Goal: Task Accomplishment & Management: Complete application form

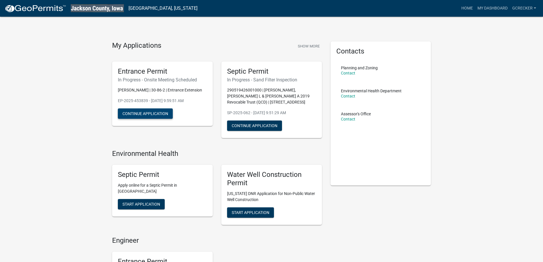
click at [160, 113] on button "Continue Application" at bounding box center [145, 113] width 55 height 10
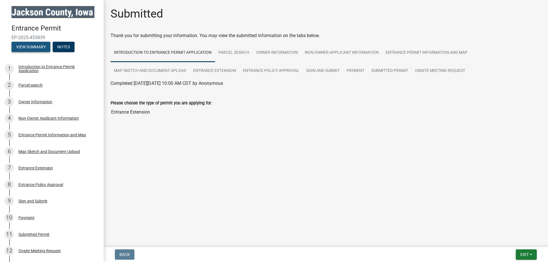
click at [27, 45] on button "View Summary" at bounding box center [31, 47] width 39 height 10
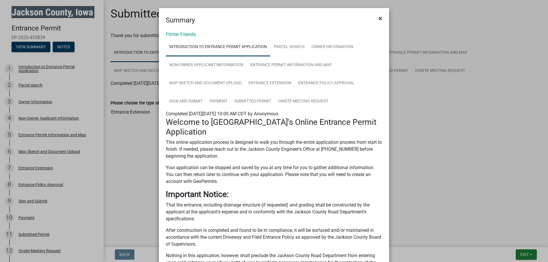
click at [380, 17] on span "×" at bounding box center [380, 18] width 4 height 8
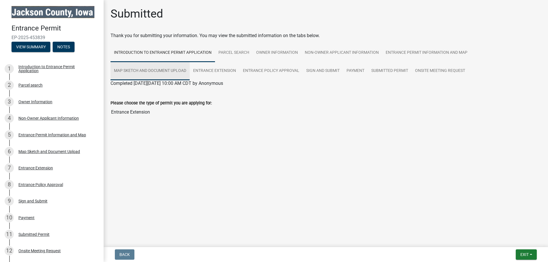
click at [175, 68] on link "Map Sketch and Document Upload" at bounding box center [149, 71] width 79 height 18
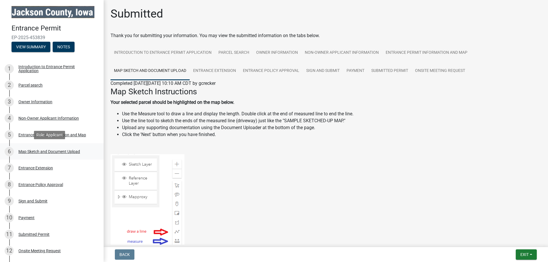
click at [64, 150] on div "Map Sketch and Document Upload" at bounding box center [49, 152] width 62 height 4
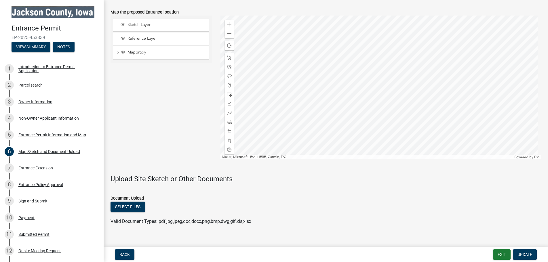
scroll to position [374, 0]
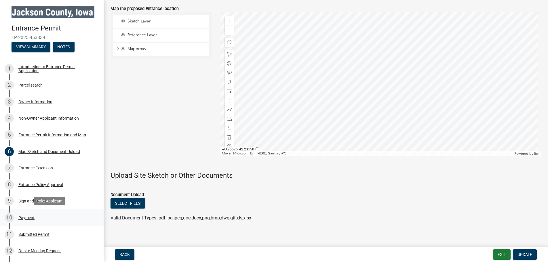
click at [24, 214] on div "10 Payment" at bounding box center [50, 217] width 90 height 9
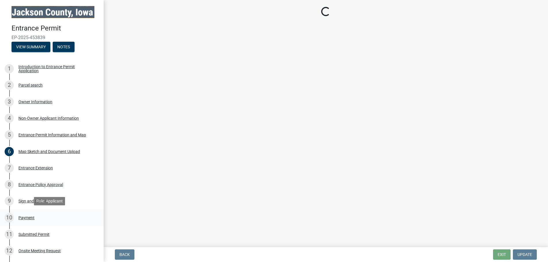
scroll to position [0, 0]
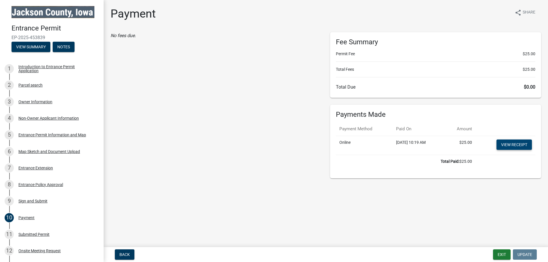
click at [510, 144] on link "View receipt" at bounding box center [513, 144] width 35 height 10
click at [40, 232] on div "Submitted Permit" at bounding box center [33, 234] width 31 height 4
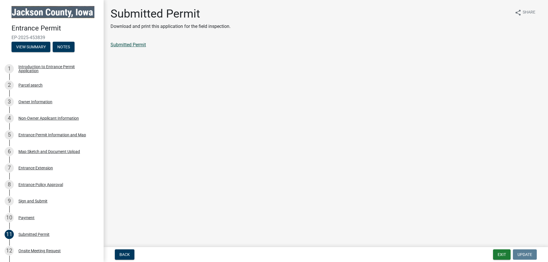
click at [123, 45] on link "Submitted Permit" at bounding box center [127, 44] width 35 height 5
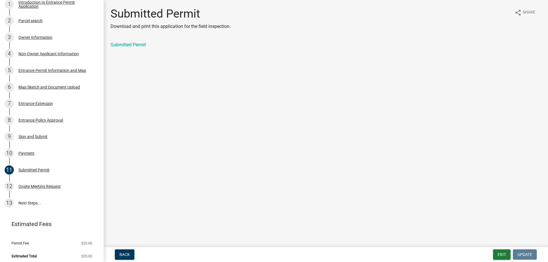
scroll to position [66, 0]
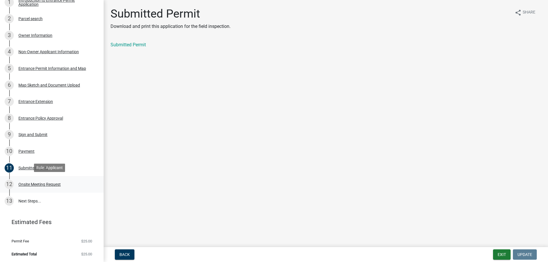
click at [52, 183] on div "Onsite Meeting Request" at bounding box center [39, 184] width 42 height 4
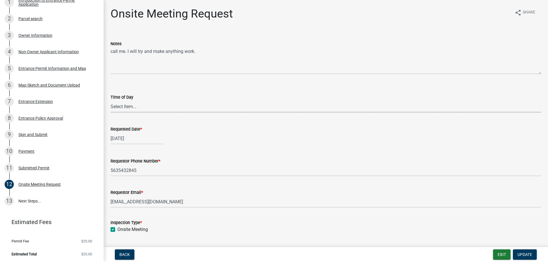
click at [153, 107] on select "Select Item... AM PM" at bounding box center [325, 107] width 430 height 12
click at [110, 101] on select "Select Item... AM PM" at bounding box center [325, 107] width 430 height 12
select select "6ef18f41-6e51-493d-a9aa-2e0b643760cb"
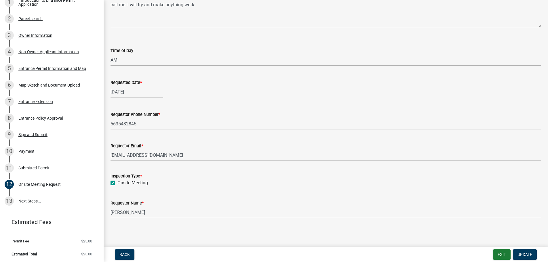
scroll to position [47, 0]
click at [525, 252] on span "Update" at bounding box center [524, 254] width 15 height 5
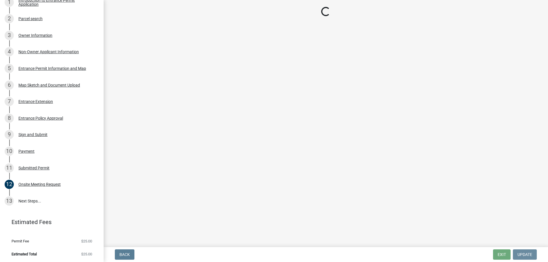
scroll to position [0, 0]
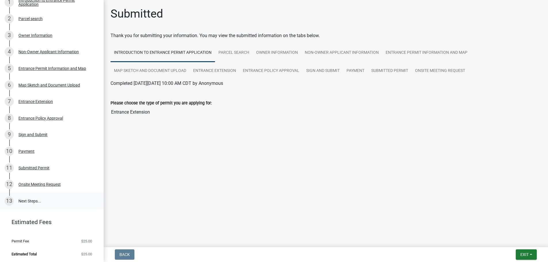
click at [32, 200] on link "13 Next Steps..." at bounding box center [52, 201] width 104 height 17
click at [35, 198] on link "13 Next Steps..." at bounding box center [52, 201] width 104 height 17
click at [32, 199] on link "13 Next Steps..." at bounding box center [52, 201] width 104 height 17
click at [30, 218] on link "Estimated Fees" at bounding box center [50, 222] width 90 height 12
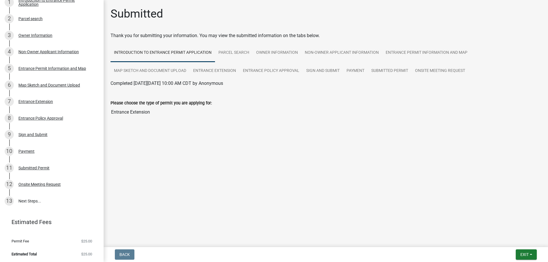
click at [341, 190] on main "Submitted Thank you for submitting your information. You may view the submitted…" at bounding box center [326, 122] width 444 height 245
click at [40, 166] on div "Submitted Permit" at bounding box center [33, 168] width 31 height 4
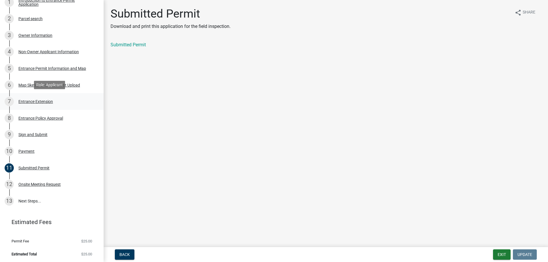
click at [37, 100] on div "Entrance Extension" at bounding box center [35, 102] width 35 height 4
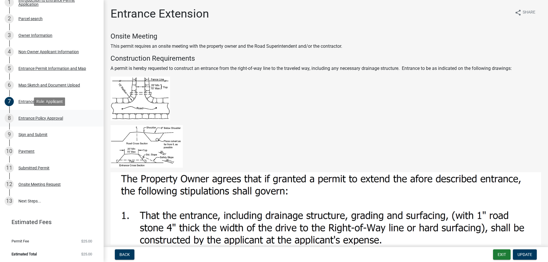
click at [33, 115] on div "8 Entrance Policy Approval" at bounding box center [50, 118] width 90 height 9
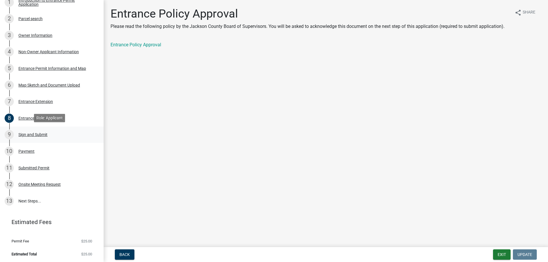
click at [28, 134] on div "Sign and Submit" at bounding box center [32, 135] width 29 height 4
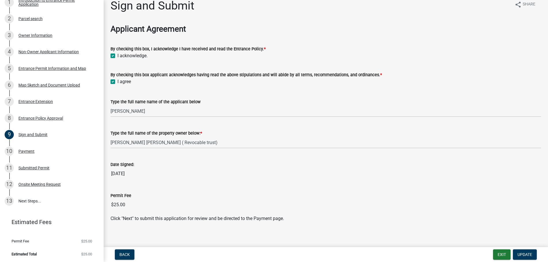
scroll to position [12, 0]
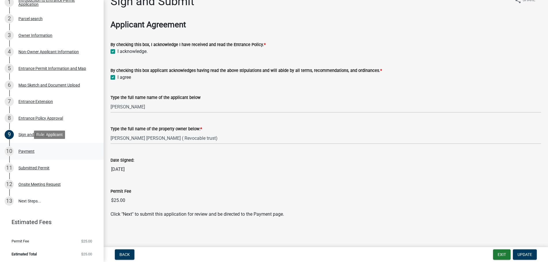
click at [32, 151] on div "Payment" at bounding box center [26, 151] width 16 height 4
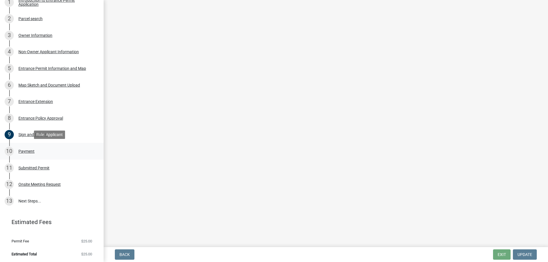
scroll to position [0, 0]
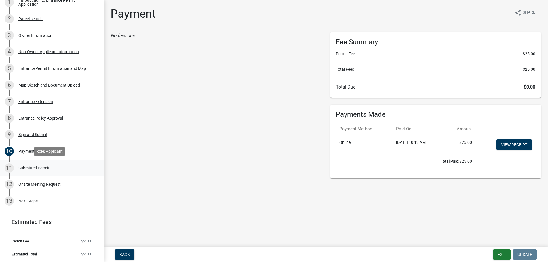
click at [35, 164] on div "11 Submitted Permit" at bounding box center [50, 167] width 90 height 9
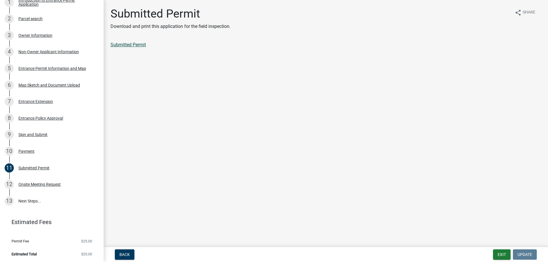
click at [128, 44] on link "Submitted Permit" at bounding box center [127, 44] width 35 height 5
click at [35, 202] on link "13 Next Steps..." at bounding box center [52, 201] width 104 height 17
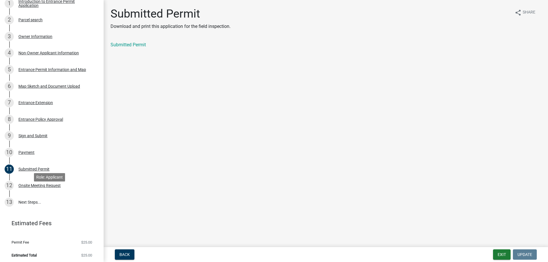
scroll to position [66, 0]
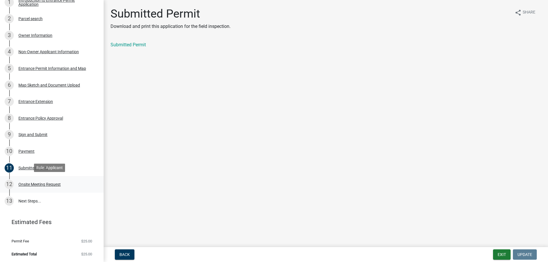
click at [48, 184] on div "Onsite Meeting Request" at bounding box center [39, 184] width 42 height 4
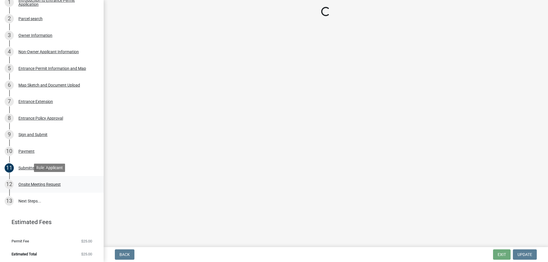
select select "6ef18f41-6e51-493d-a9aa-2e0b643760cb"
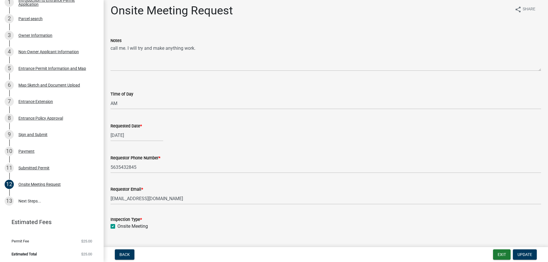
scroll to position [0, 0]
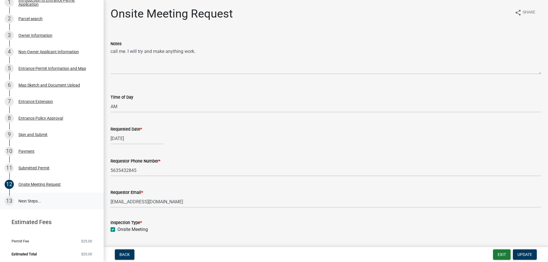
click at [28, 199] on link "13 Next Steps..." at bounding box center [52, 201] width 104 height 17
click at [21, 147] on div "10 Payment" at bounding box center [50, 151] width 90 height 9
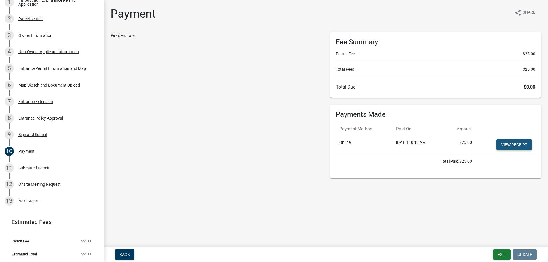
click at [508, 142] on link "View receipt" at bounding box center [513, 144] width 35 height 10
